Goal: Navigation & Orientation: Find specific page/section

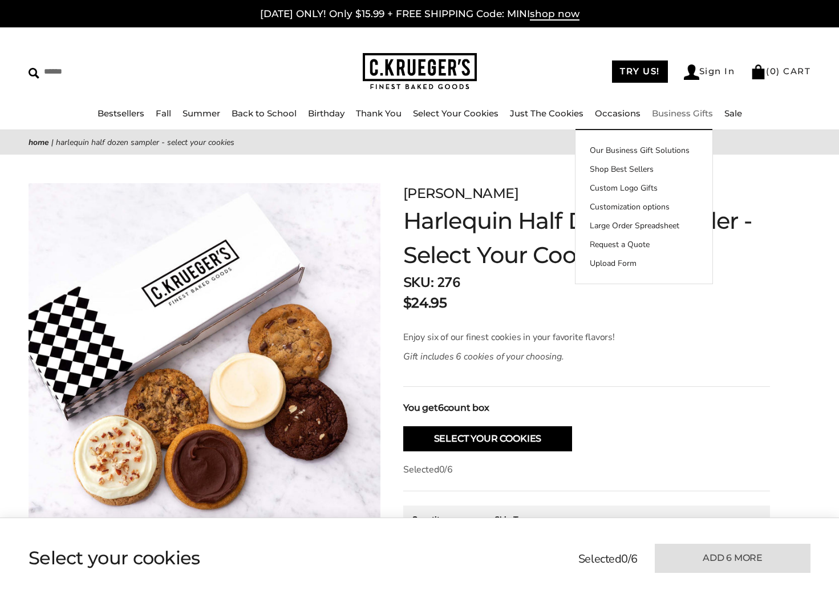
click at [665, 119] on link "Business Gifts" at bounding box center [682, 113] width 61 height 11
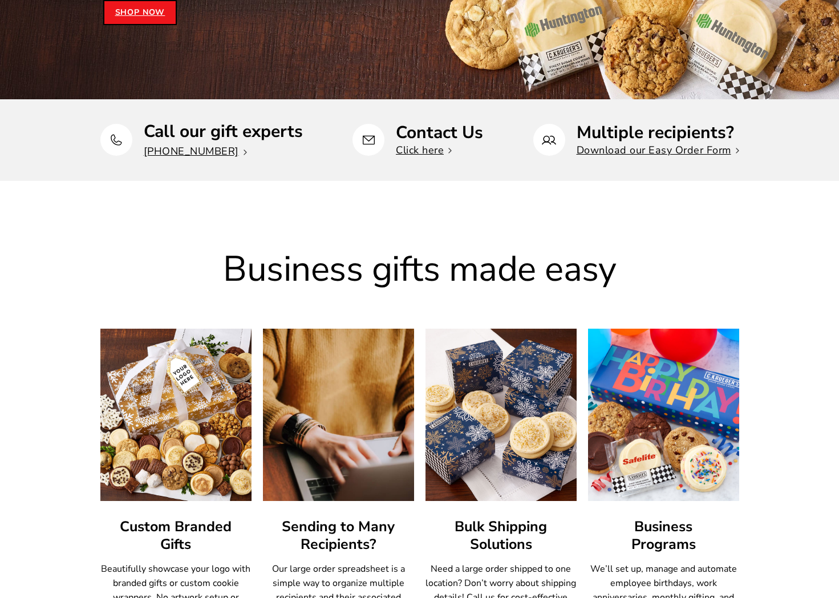
scroll to position [480, 0]
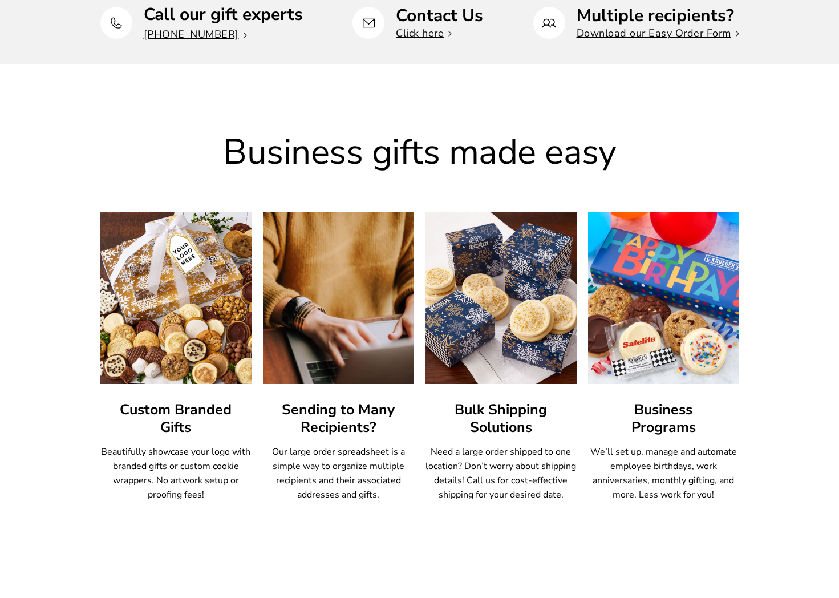
click at [187, 383] on img at bounding box center [175, 297] width 167 height 189
click at [191, 370] on img at bounding box center [175, 297] width 167 height 189
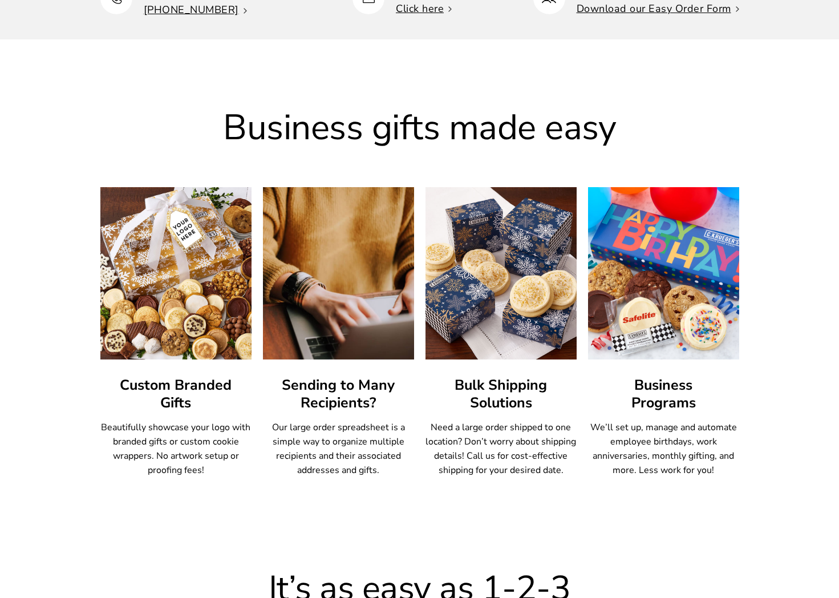
scroll to position [512, 0]
